Goal: Ask a question

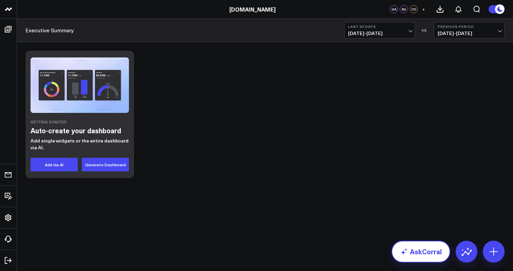
click at [432, 247] on link "AskCorral" at bounding box center [421, 251] width 59 height 22
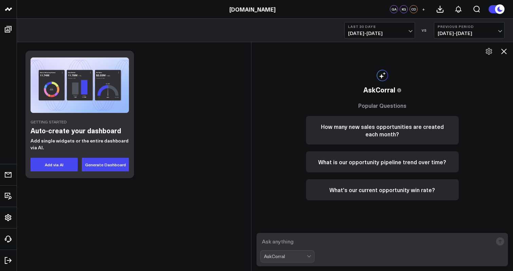
click at [432, 245] on textarea at bounding box center [376, 241] width 233 height 12
type textarea "what is opportunity contract CARR"
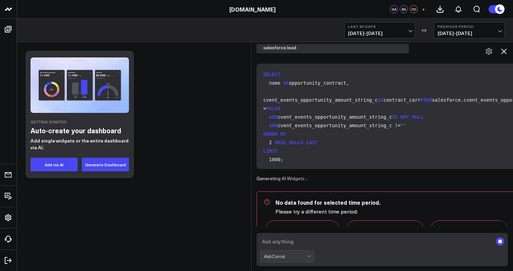
scroll to position [126, 0]
click at [313, 145] on span "NULLS LAST" at bounding box center [303, 141] width 29 height 5
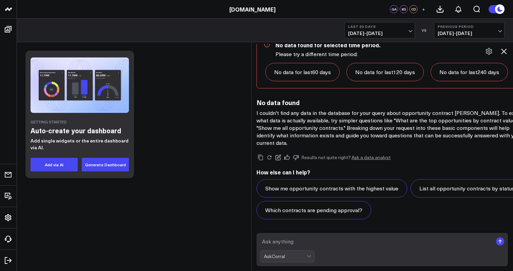
scroll to position [635, 0]
click at [306, 242] on textarea at bounding box center [376, 241] width 233 height 12
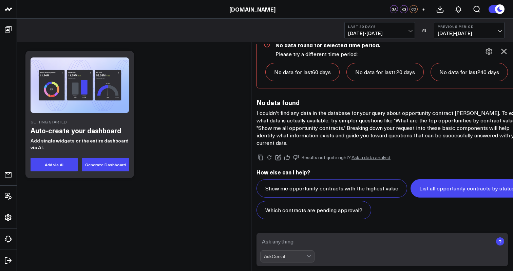
click at [411, 197] on button "List all opportunity contracts by status" at bounding box center [467, 188] width 113 height 18
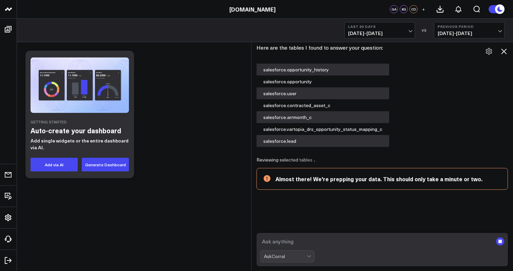
scroll to position [780, 0]
click at [326, 243] on textarea at bounding box center [376, 241] width 233 height 12
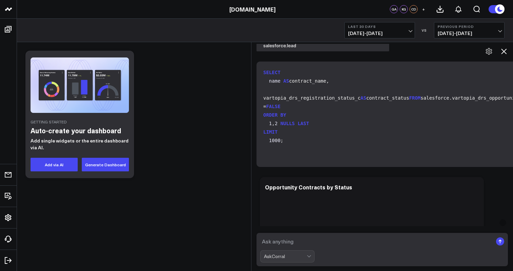
scroll to position [0, 0]
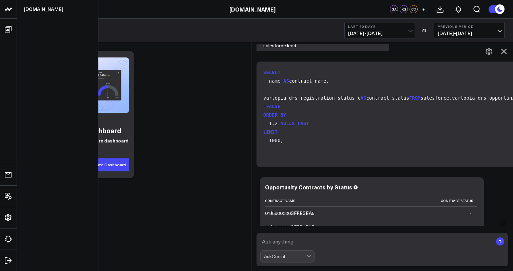
click at [8, 13] on icon at bounding box center [8, 9] width 8 height 8
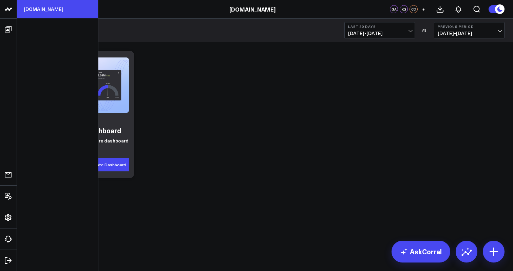
click at [31, 12] on link "[DOMAIN_NAME]" at bounding box center [57, 9] width 81 height 18
click at [8, 10] on icon at bounding box center [8, 9] width 8 height 8
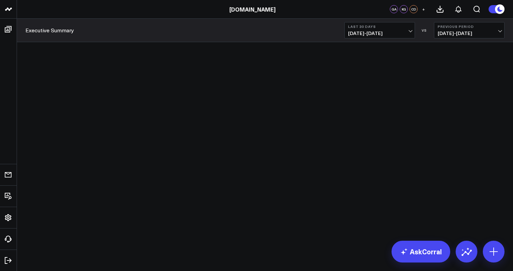
click at [35, 7] on div "[DOMAIN_NAME]" at bounding box center [252, 8] width 505 height 7
